Goal: Task Accomplishment & Management: Manage account settings

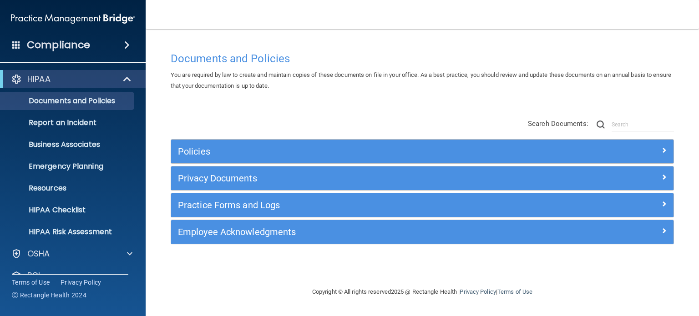
click at [51, 88] on div "HIPAA" at bounding box center [73, 79] width 146 height 18
click at [95, 82] on div "HIPAA" at bounding box center [60, 79] width 112 height 11
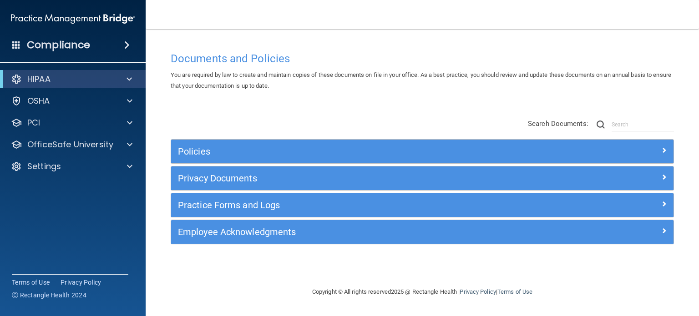
click at [242, 279] on footer "Copyright © All rights reserved 2025 @ Rectangle Health | Privacy Policy | Term…" at bounding box center [422, 293] width 517 height 30
click at [246, 286] on footer "Copyright © All rights reserved 2025 @ Rectangle Health | Privacy Policy | Term…" at bounding box center [422, 293] width 517 height 30
click at [105, 120] on div "PCI" at bounding box center [60, 122] width 113 height 11
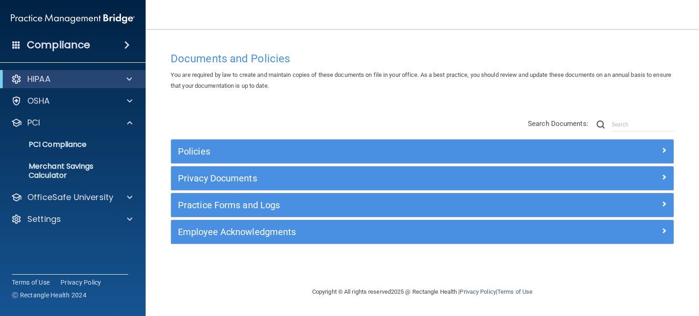
click at [125, 44] on span at bounding box center [126, 45] width 5 height 11
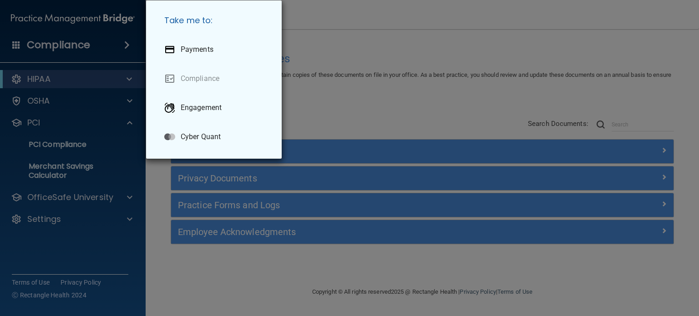
click at [331, 85] on div "Take me to: Payments Compliance Engagement Cyber Quant" at bounding box center [349, 158] width 699 height 316
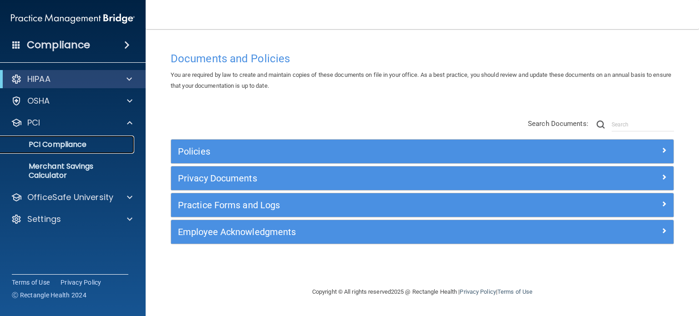
click at [65, 143] on p "PCI Compliance" at bounding box center [68, 144] width 124 height 9
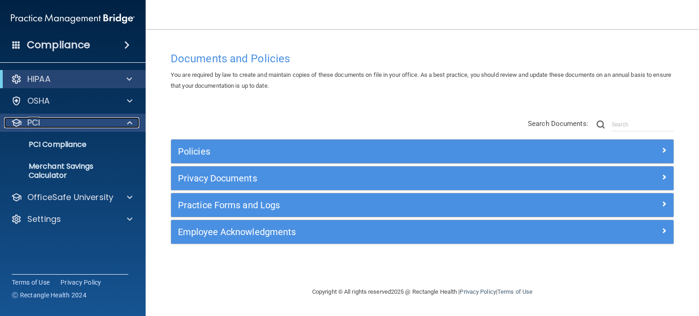
click at [69, 125] on div "PCI" at bounding box center [60, 122] width 113 height 11
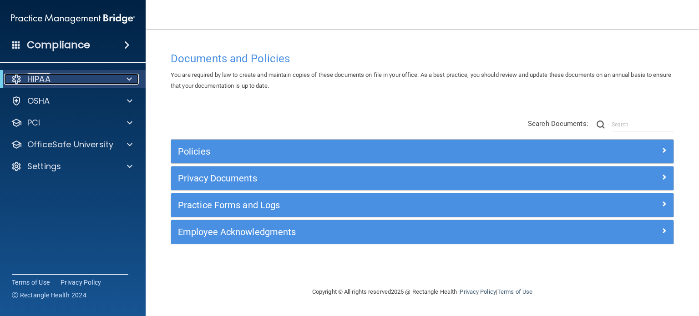
click at [73, 81] on div "HIPAA" at bounding box center [60, 79] width 112 height 11
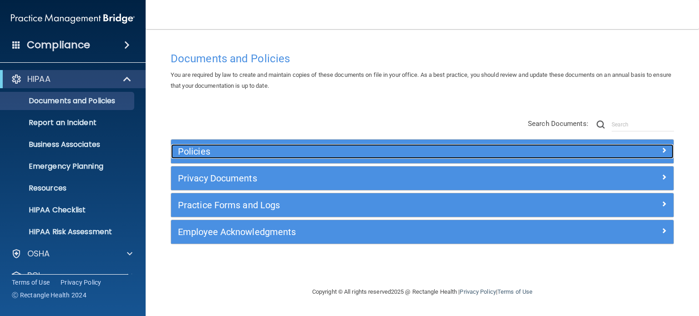
click at [220, 147] on h5 "Policies" at bounding box center [359, 152] width 363 height 10
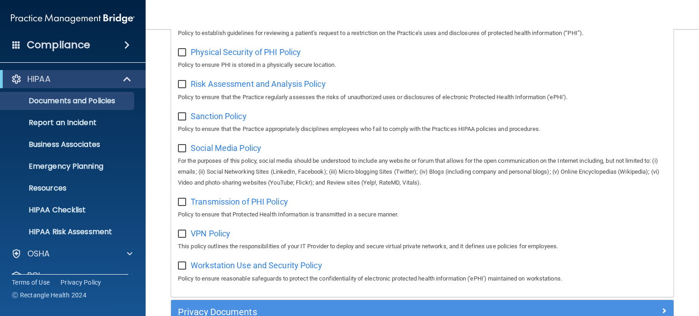
scroll to position [637, 0]
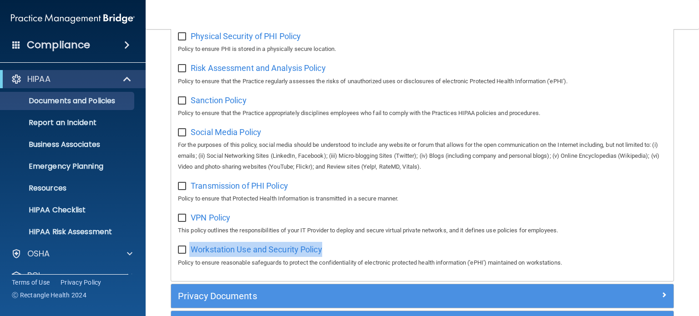
drag, startPoint x: 336, startPoint y: 254, endPoint x: 189, endPoint y: 258, distance: 146.2
click at [189, 258] on div "Workstation Use and Security Policy Policy to ensure reasonable safeguards to p…" at bounding box center [422, 255] width 489 height 26
click at [346, 250] on div "Workstation Use and Security Policy Policy to ensure reasonable safeguards to p…" at bounding box center [422, 255] width 489 height 26
drag, startPoint x: 351, startPoint y: 259, endPoint x: 181, endPoint y: 253, distance: 170.8
click at [181, 253] on div "Workstation Use and Security Policy Policy to ensure reasonable safeguards to p…" at bounding box center [422, 255] width 489 height 26
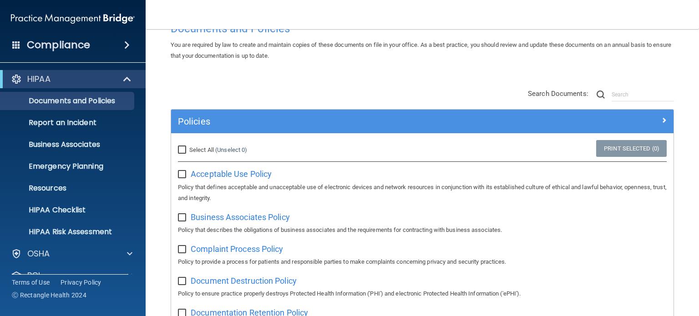
scroll to position [91, 0]
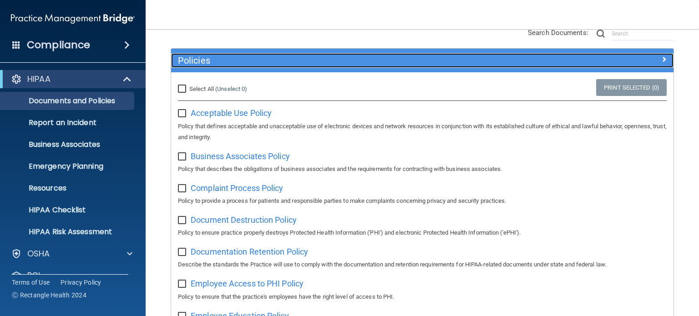
click at [217, 61] on h5 "Policies" at bounding box center [359, 61] width 363 height 10
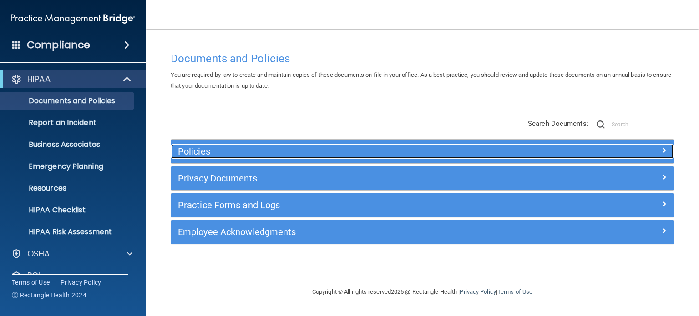
scroll to position [0, 0]
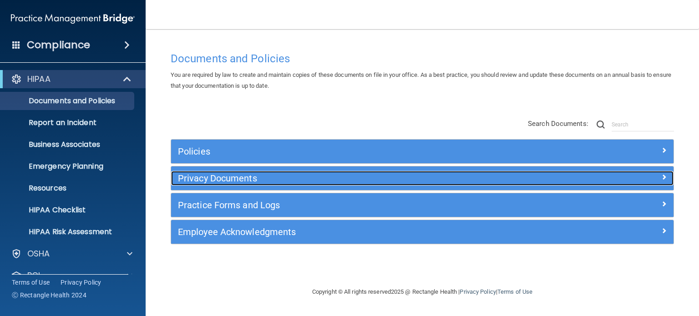
click at [243, 177] on h5 "Privacy Documents" at bounding box center [359, 178] width 363 height 10
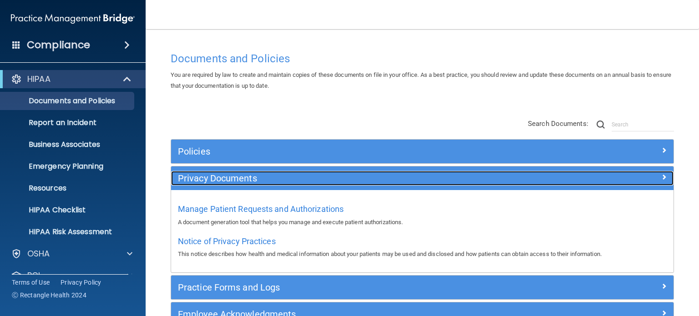
scroll to position [46, 0]
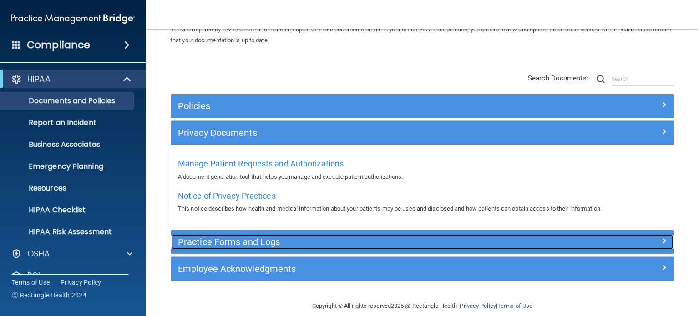
click at [296, 244] on h5 "Practice Forms and Logs" at bounding box center [359, 242] width 363 height 10
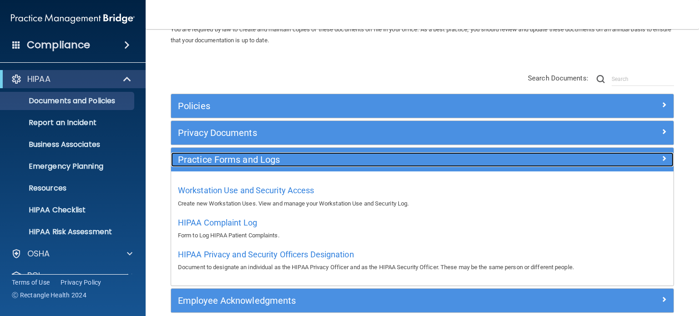
scroll to position [88, 0]
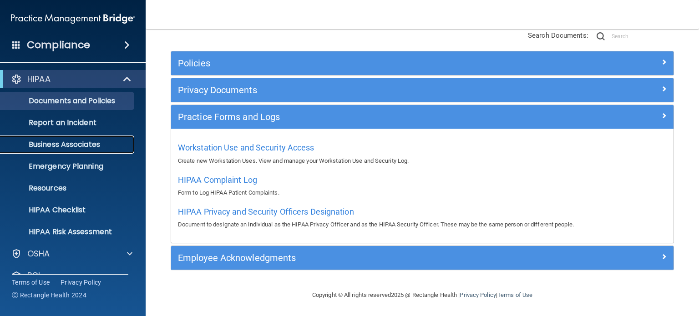
click at [94, 148] on p "Business Associates" at bounding box center [68, 144] width 124 height 9
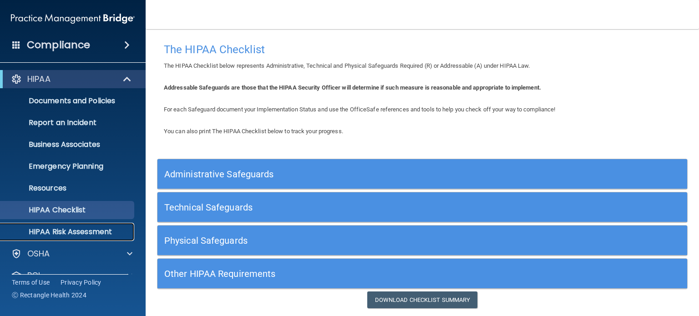
click at [68, 237] on link "HIPAA Risk Assessment" at bounding box center [62, 232] width 143 height 18
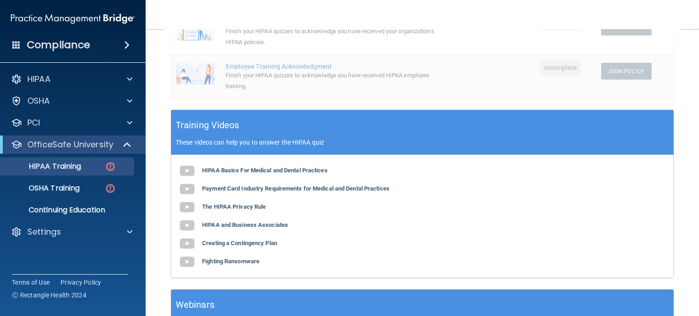
scroll to position [228, 0]
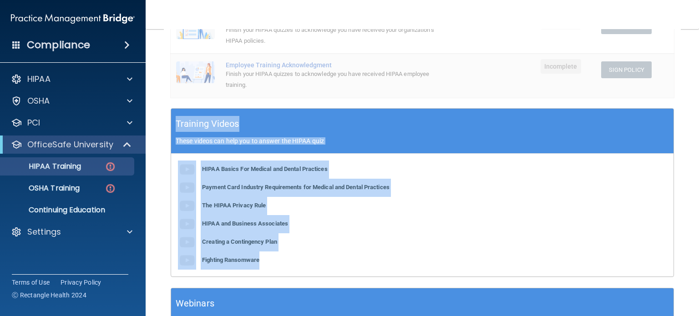
drag, startPoint x: 176, startPoint y: 125, endPoint x: 316, endPoint y: 264, distance: 197.7
click at [316, 264] on div "Training Videos These videos can help you to answer the HIPAA quiz HIPAA Basics…" at bounding box center [423, 192] width 504 height 169
click at [316, 264] on div "HIPAA Basics For Medical and Dental Practices Payment Card Industry Requirement…" at bounding box center [422, 215] width 503 height 123
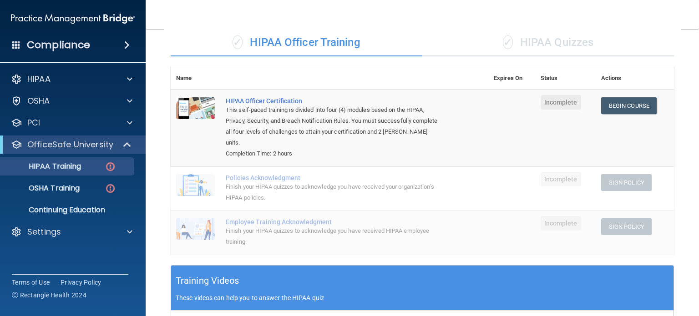
scroll to position [0, 0]
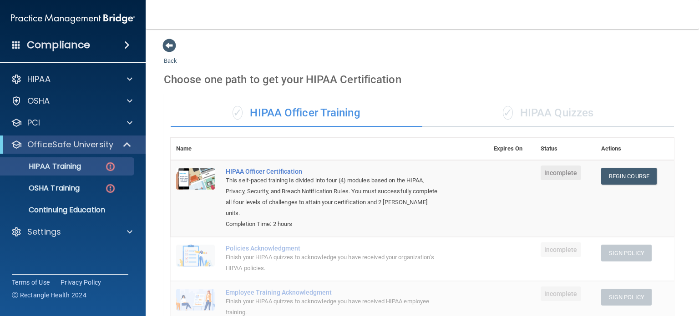
click at [512, 120] on div "✓ HIPAA Quizzes" at bounding box center [548, 113] width 252 height 27
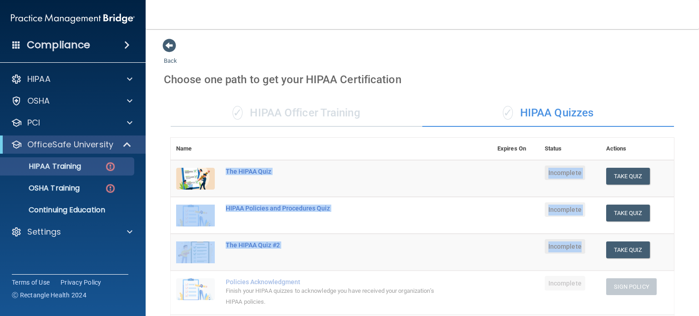
drag, startPoint x: 226, startPoint y: 170, endPoint x: 583, endPoint y: 242, distance: 364.5
click at [583, 242] on tbody "The HIPAA Quiz Incomplete Take Quiz Download Certificate HIPAA Policies and Pro…" at bounding box center [423, 259] width 504 height 199
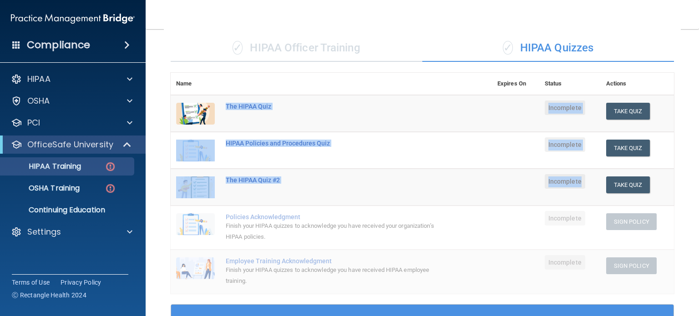
scroll to position [91, 0]
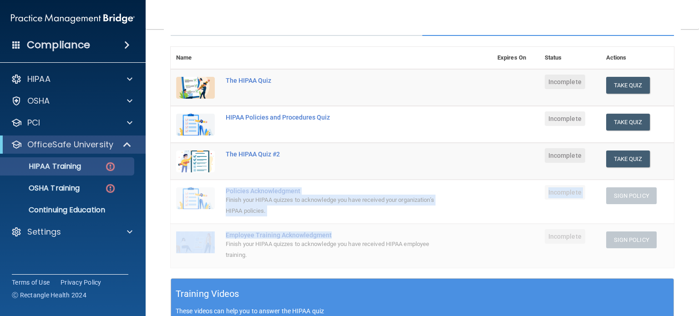
drag, startPoint x: 226, startPoint y: 190, endPoint x: 349, endPoint y: 224, distance: 127.8
click at [349, 224] on tbody "The HIPAA Quiz Incomplete Take Quiz Download Certificate HIPAA Policies and Pro…" at bounding box center [423, 168] width 504 height 199
click at [350, 227] on td "Employee Training Acknowledgment Finish your HIPAA quizzes to acknowledge you h…" at bounding box center [356, 246] width 272 height 44
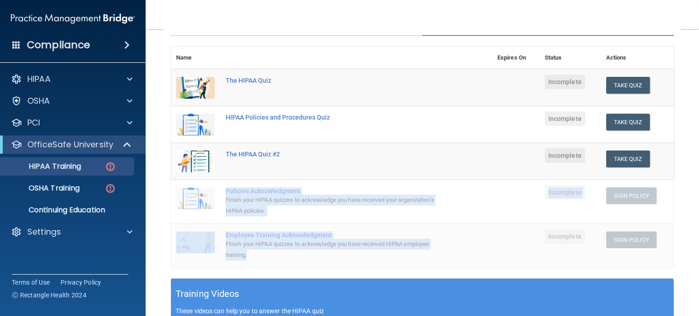
drag, startPoint x: 224, startPoint y: 191, endPoint x: 381, endPoint y: 258, distance: 170.7
click at [381, 258] on tbody "The HIPAA Quiz Incomplete Take Quiz Download Certificate HIPAA Policies and Pro…" at bounding box center [423, 168] width 504 height 199
click at [92, 212] on p "Continuing Education" at bounding box center [68, 210] width 124 height 9
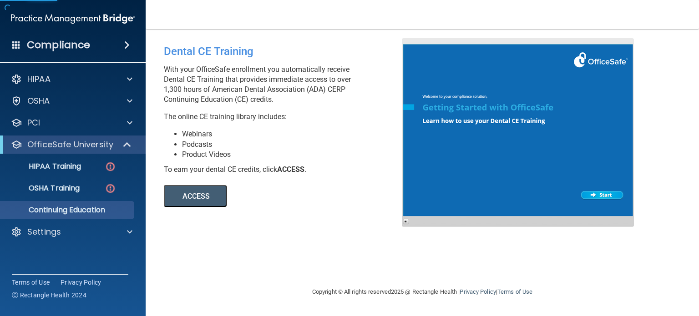
click at [208, 198] on button "ACCESS" at bounding box center [195, 196] width 63 height 22
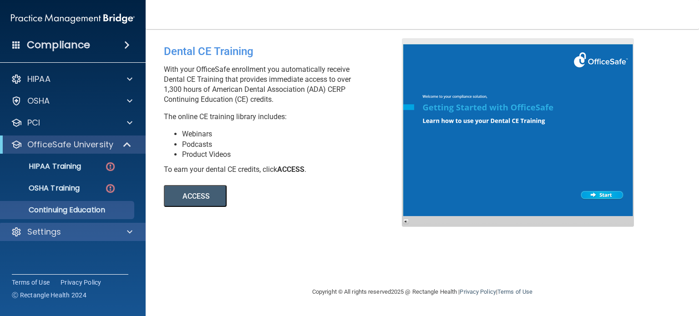
click at [60, 225] on div "Settings" at bounding box center [73, 232] width 146 height 18
click at [92, 232] on div "Settings" at bounding box center [60, 232] width 113 height 11
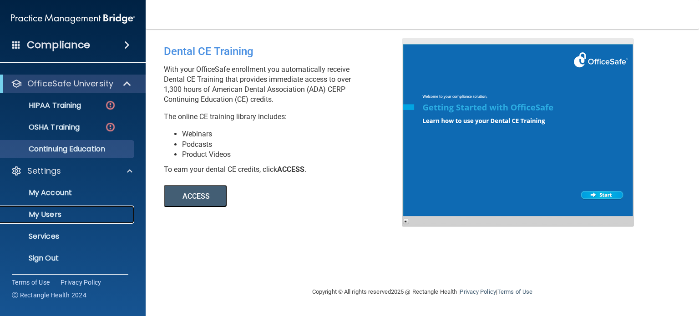
click at [84, 219] on link "My Users" at bounding box center [62, 215] width 143 height 18
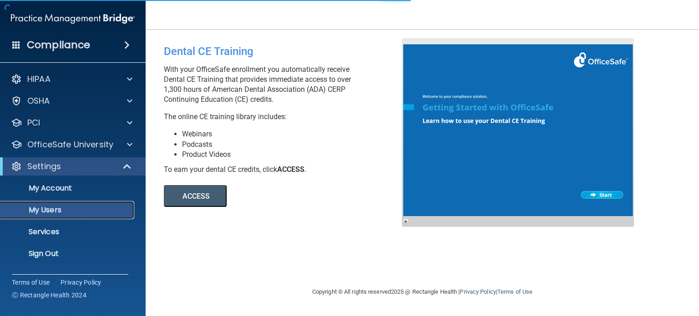
select select "20"
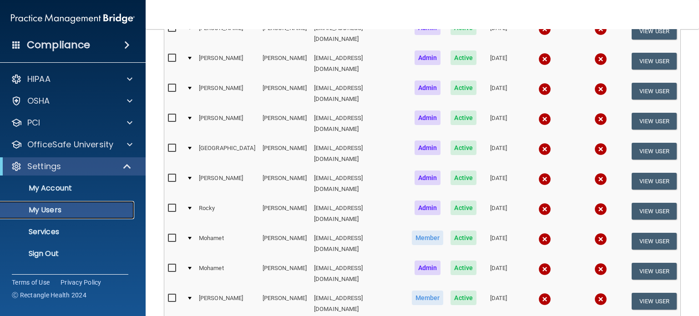
scroll to position [442, 0]
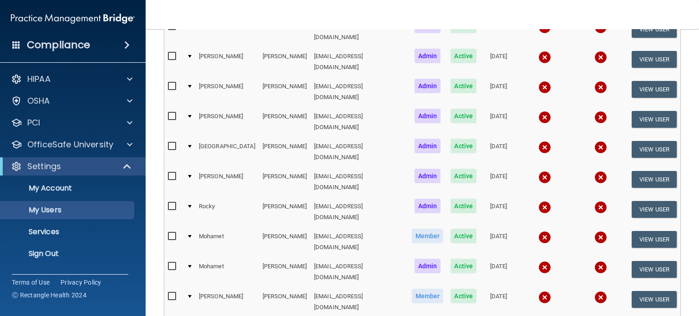
select select "20"
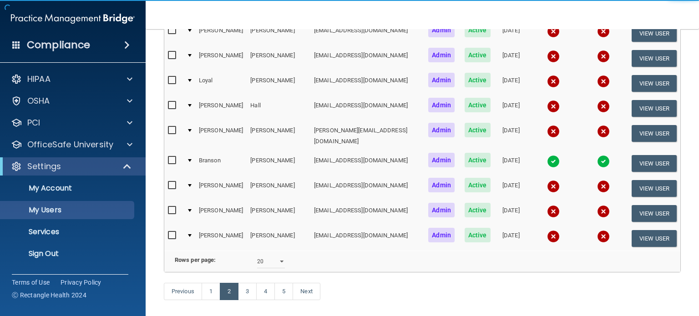
scroll to position [442, 0]
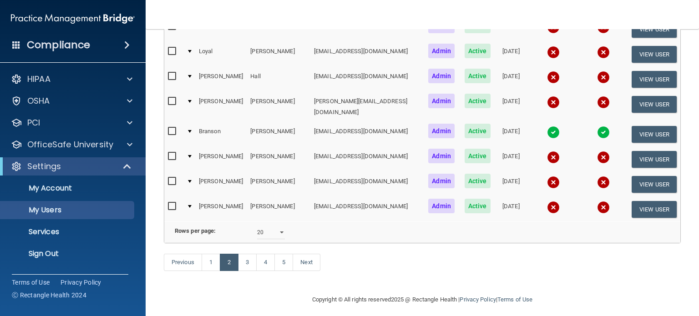
click at [547, 126] on img at bounding box center [553, 132] width 13 height 13
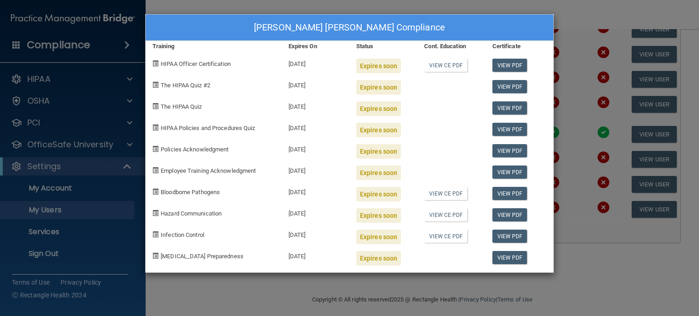
drag, startPoint x: 331, startPoint y: 103, endPoint x: 283, endPoint y: 111, distance: 48.8
click at [283, 111] on div "09/05/2025" at bounding box center [316, 105] width 68 height 21
click at [635, 276] on div "Branson Hicks's Compliance Training Expires On Status Cont. Education Certifica…" at bounding box center [349, 158] width 699 height 316
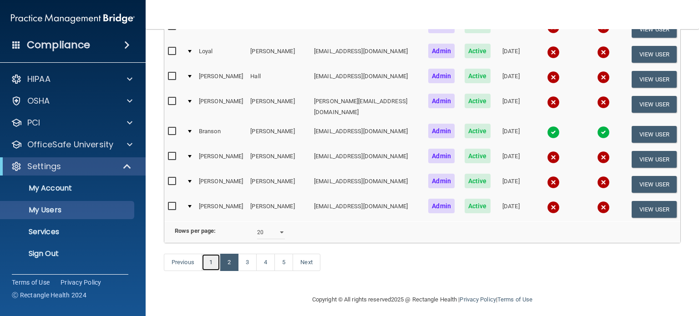
click at [219, 259] on link "1" at bounding box center [211, 262] width 19 height 17
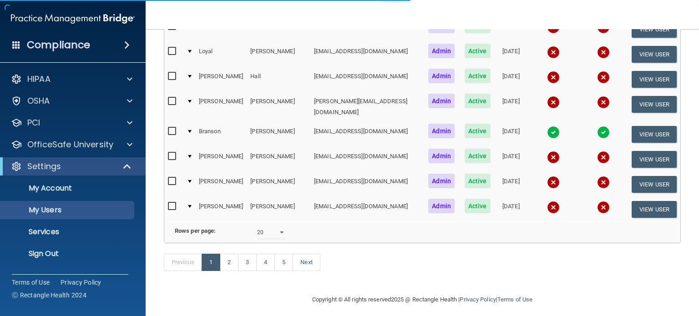
select select "20"
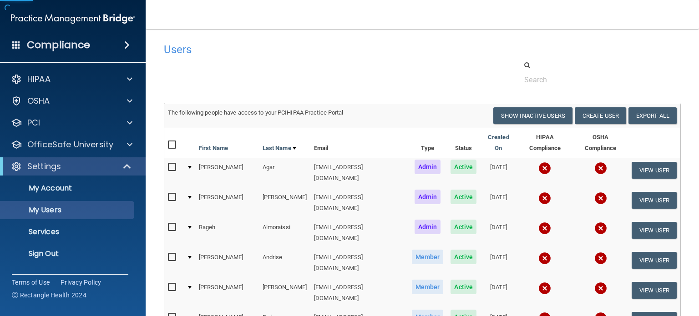
scroll to position [46, 0]
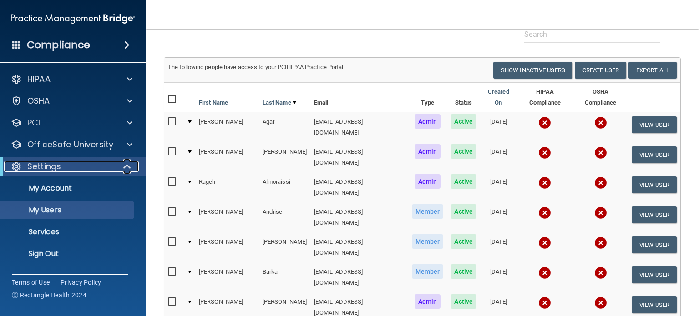
click at [46, 168] on p "Settings" at bounding box center [44, 166] width 34 height 11
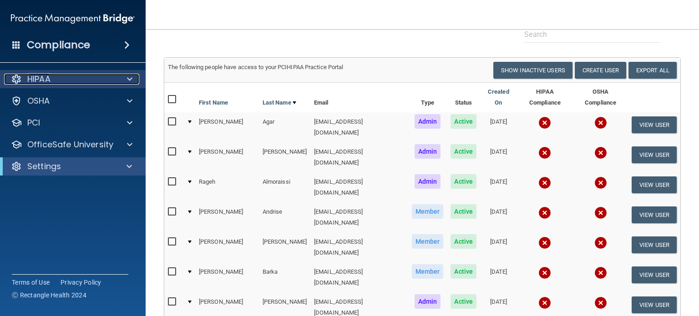
click at [96, 78] on div "HIPAA" at bounding box center [60, 79] width 113 height 11
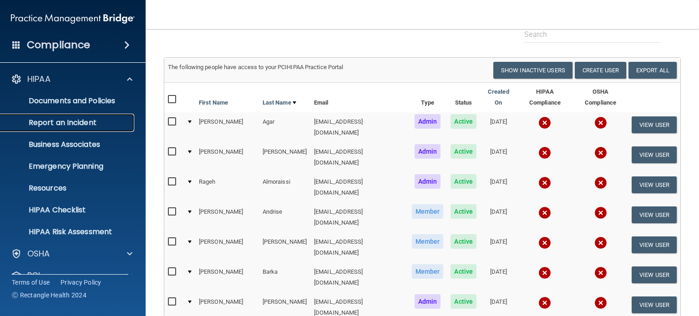
click at [100, 118] on p "Report an Incident" at bounding box center [68, 122] width 124 height 9
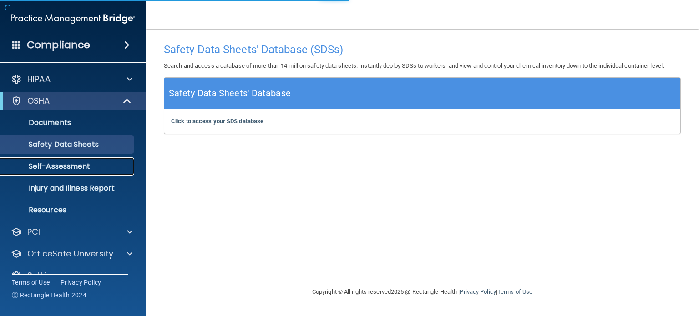
click at [81, 167] on p "Self-Assessment" at bounding box center [68, 166] width 124 height 9
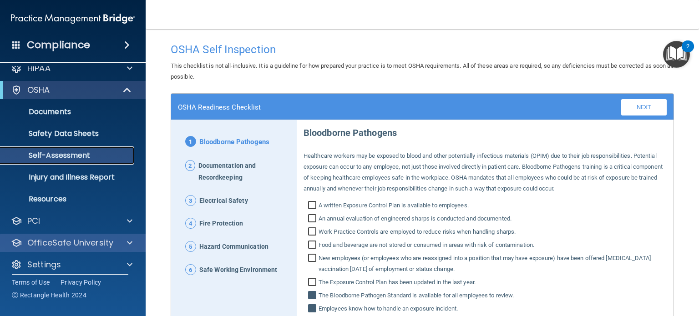
scroll to position [17, 0]
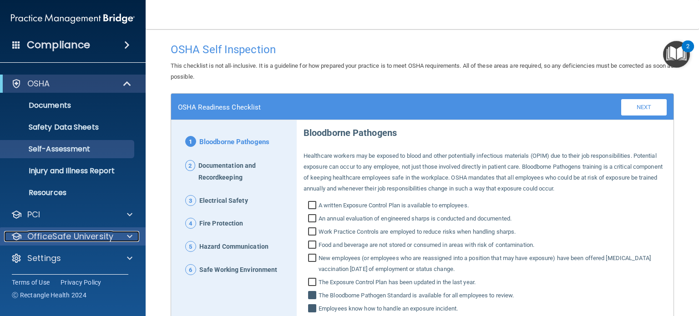
click at [117, 238] on div at bounding box center [128, 236] width 23 height 11
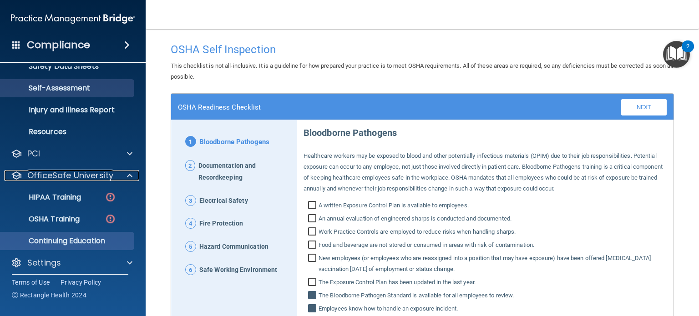
scroll to position [83, 0]
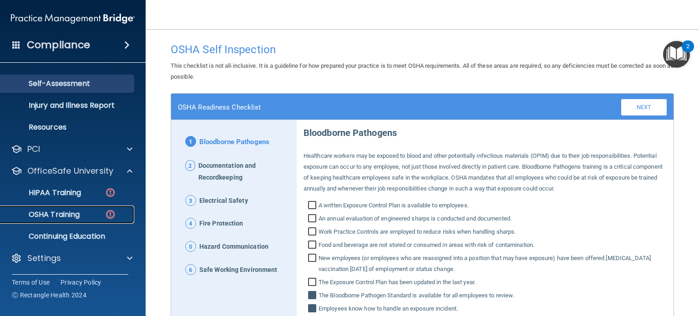
click at [80, 217] on p "OSHA Training" at bounding box center [43, 214] width 74 height 9
